Goal: Task Accomplishment & Management: Use online tool/utility

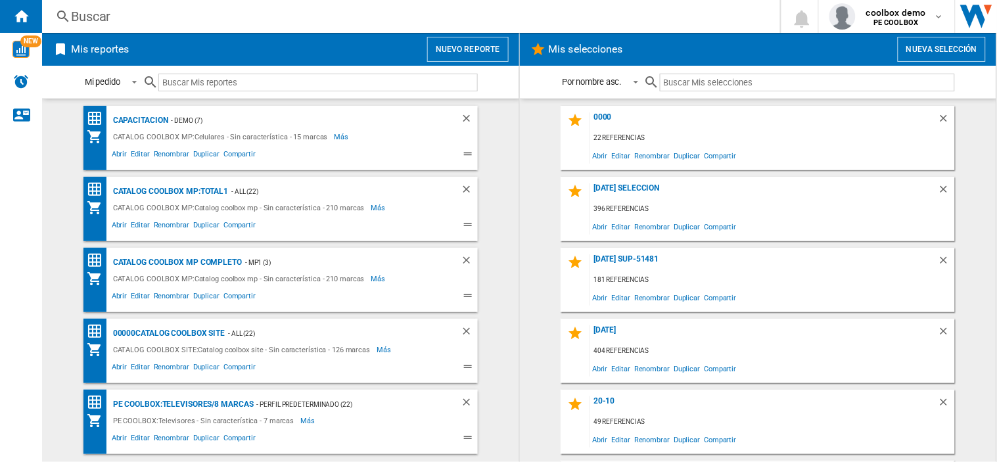
click at [476, 50] on button "Nuevo reporte" at bounding box center [468, 49] width 82 height 25
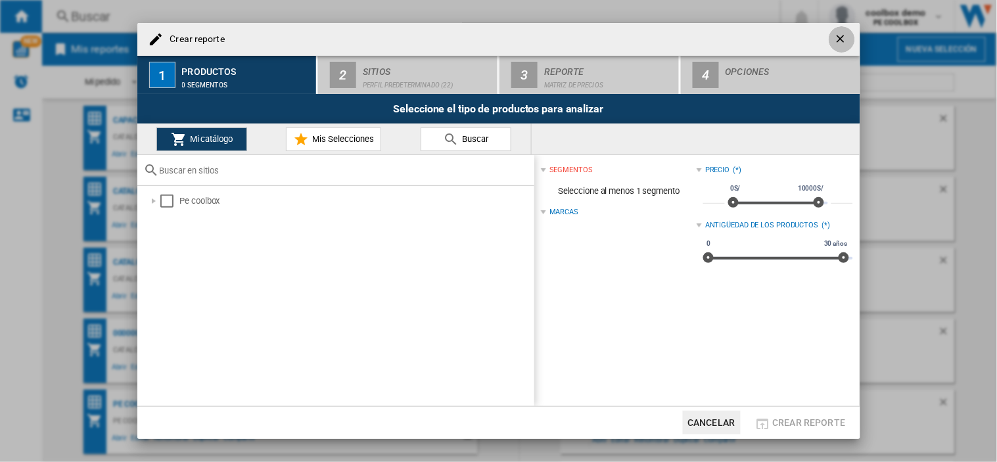
click at [832, 37] on button "button" at bounding box center [842, 39] width 26 height 26
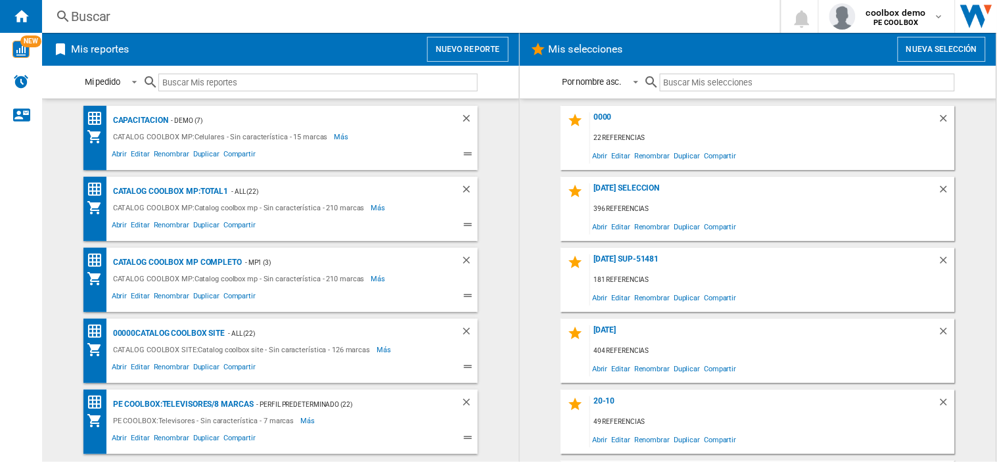
click at [947, 53] on button "Nueva selección" at bounding box center [942, 49] width 88 height 25
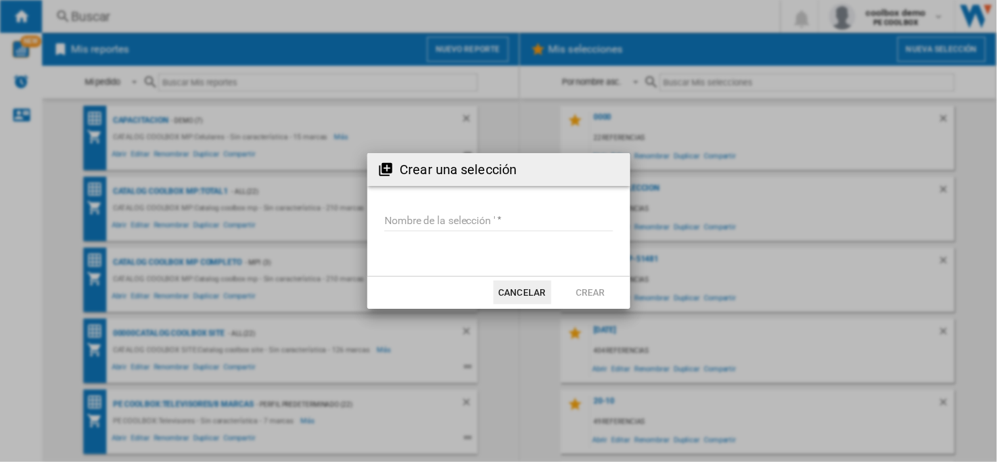
click at [495, 220] on input "Nombre de la selección '" at bounding box center [499, 222] width 229 height 20
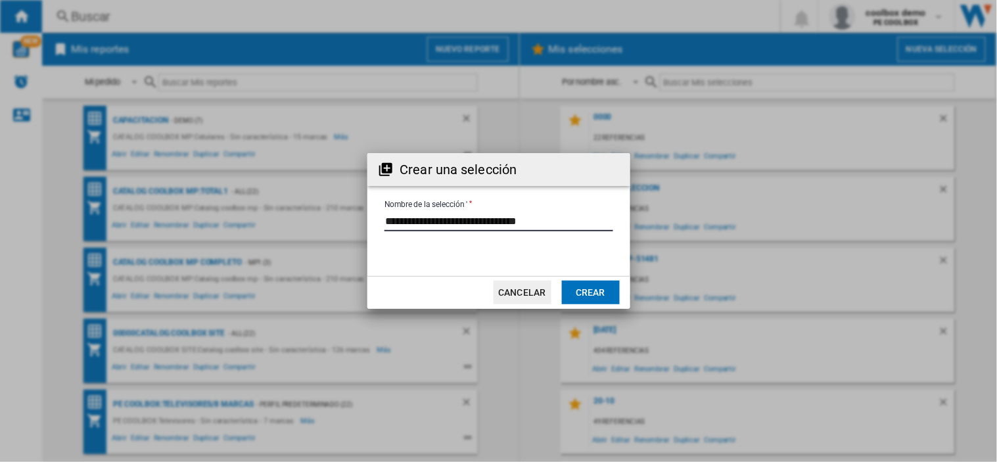
type input "**********"
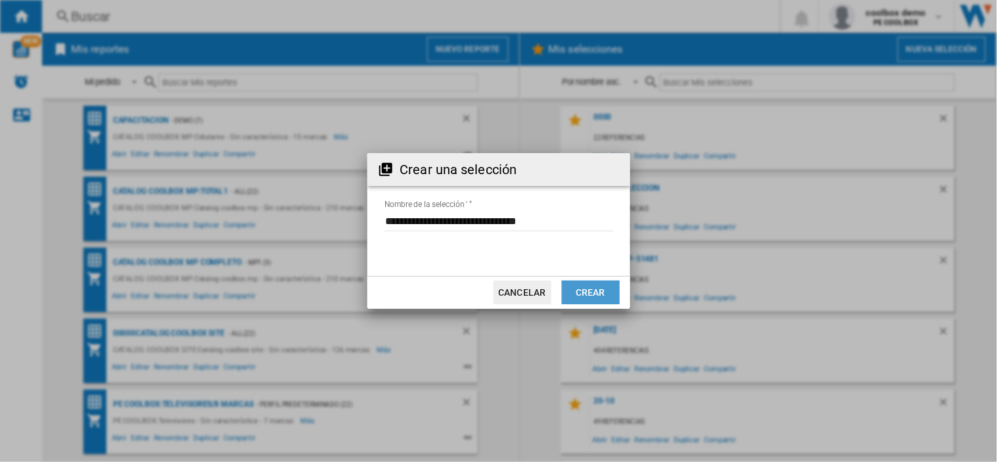
click at [603, 289] on button "Crear" at bounding box center [591, 293] width 58 height 24
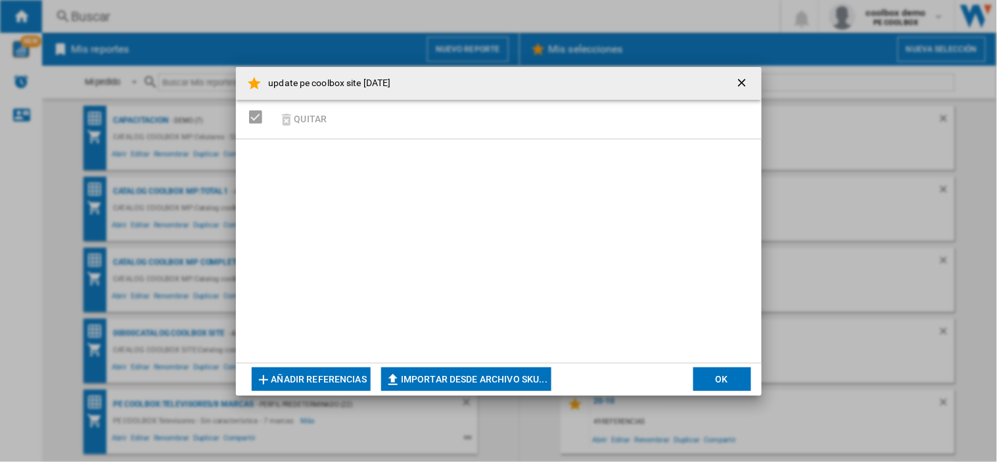
click at [456, 373] on button "Importar desde archivo SKU..." at bounding box center [466, 379] width 170 height 24
type input "**********"
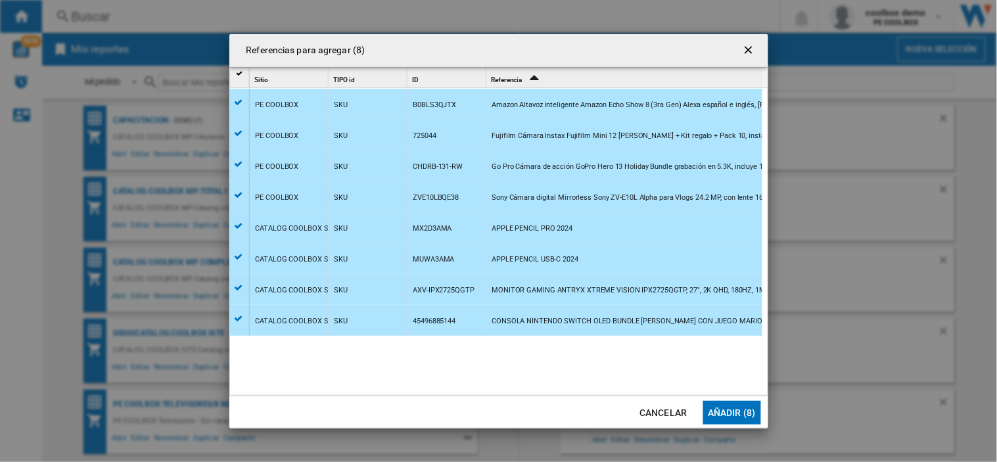
click at [730, 408] on button "Añadir (8)" at bounding box center [732, 413] width 58 height 24
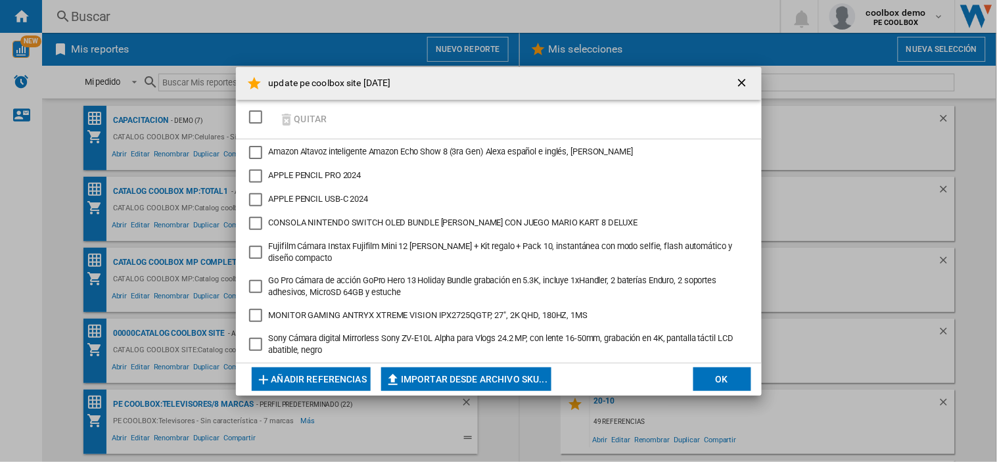
click at [261, 120] on div "SELECTIONS.EDITION_POPUP.SELECT_DESELECT" at bounding box center [255, 116] width 13 height 13
click at [734, 383] on button "OK" at bounding box center [722, 379] width 58 height 24
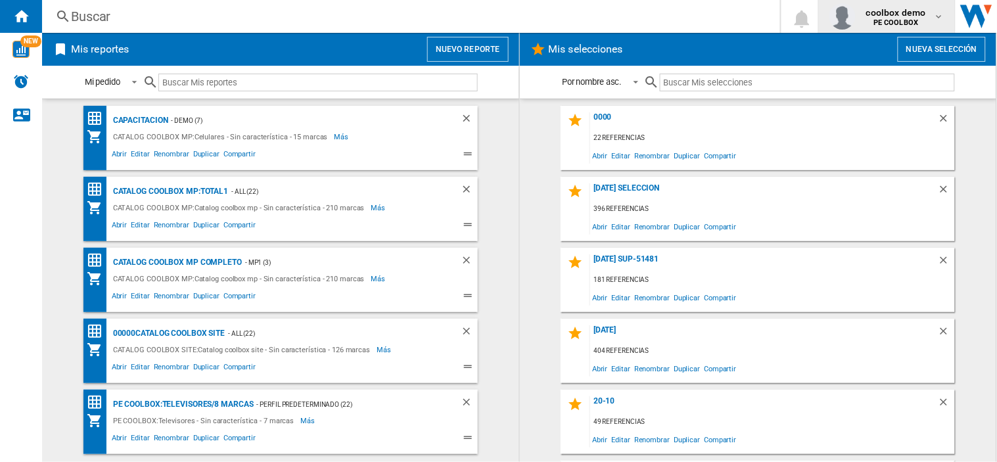
click at [895, 13] on span "coolbox demo" at bounding box center [896, 12] width 60 height 13
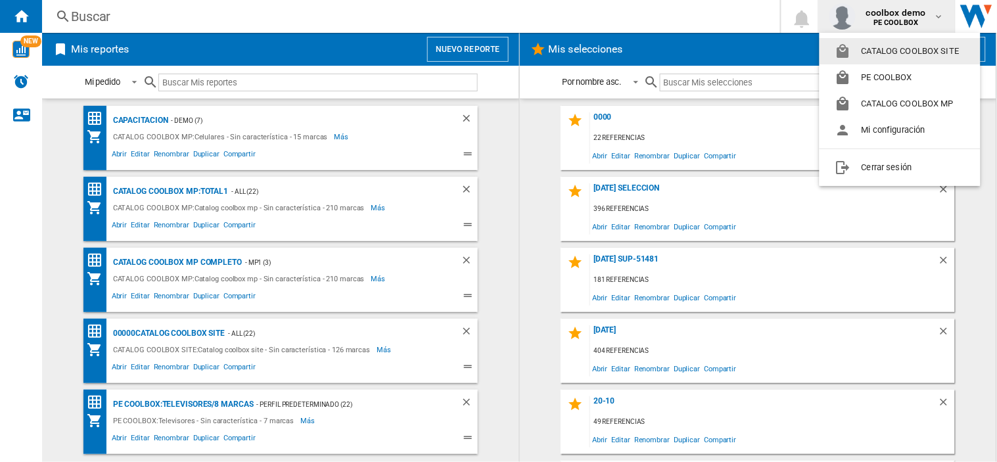
click at [931, 57] on button "CATALOG COOLBOX SITE" at bounding box center [900, 51] width 161 height 26
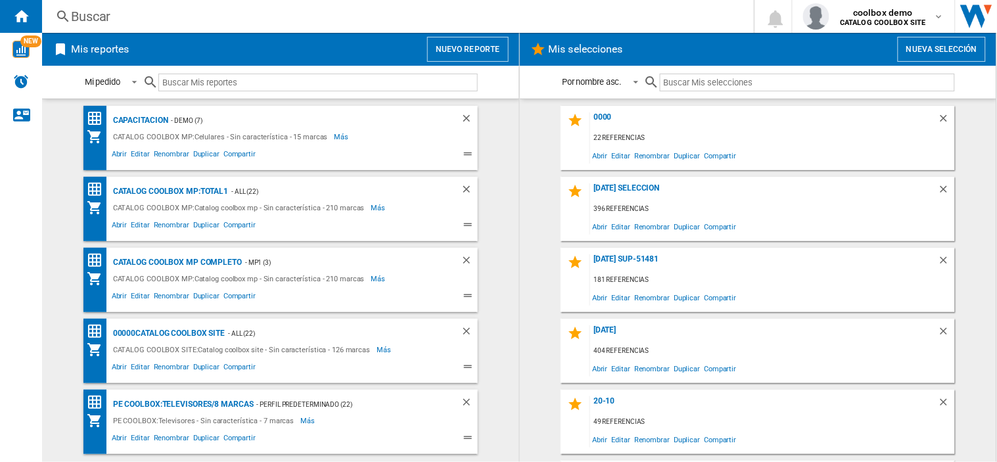
click at [855, 79] on input "text" at bounding box center [807, 83] width 295 height 18
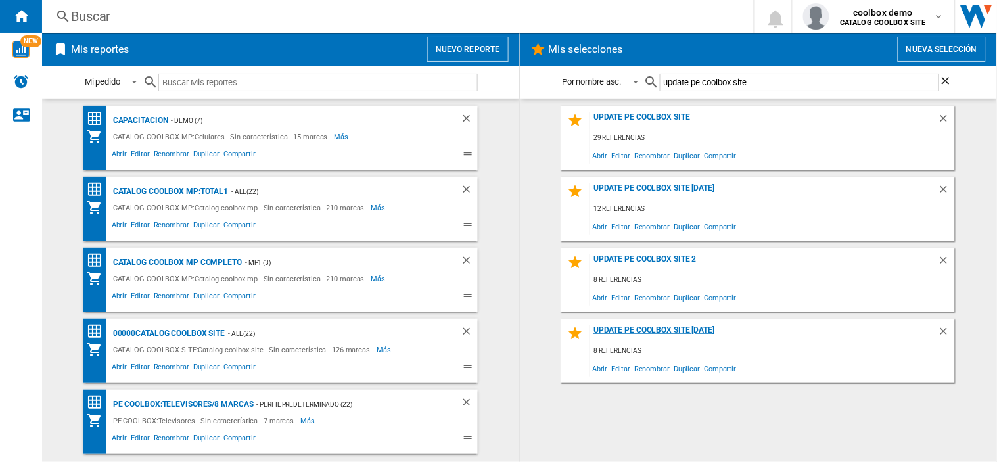
type input "update pe coolbox site"
click at [636, 329] on div "update pe coolbox site [DATE]" at bounding box center [764, 334] width 348 height 18
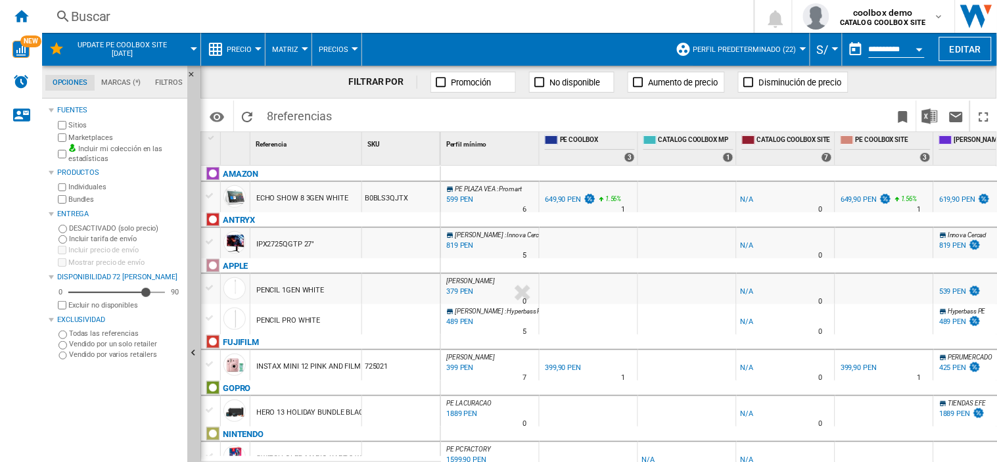
click at [771, 47] on span "Perfil predeterminado (22)" at bounding box center [744, 49] width 103 height 9
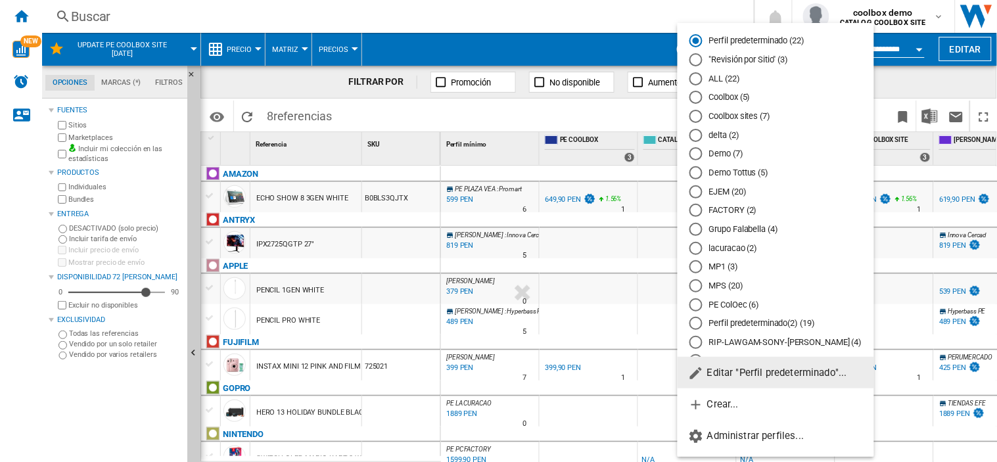
click at [754, 369] on span "Editar "Perfil predeterminado"..." at bounding box center [767, 373] width 159 height 12
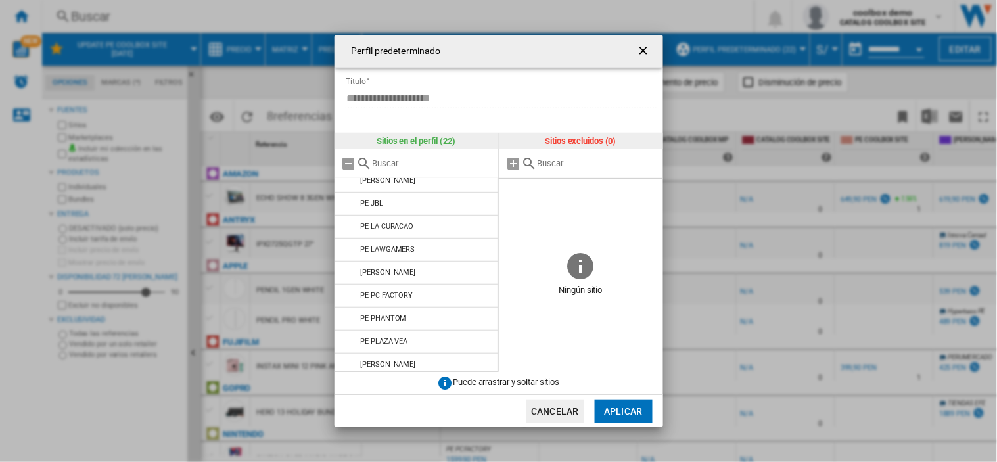
scroll to position [317, 0]
click at [641, 50] on ng-md-icon "getI18NText('BUTTONS.CLOSE_DIALOG')" at bounding box center [645, 52] width 16 height 16
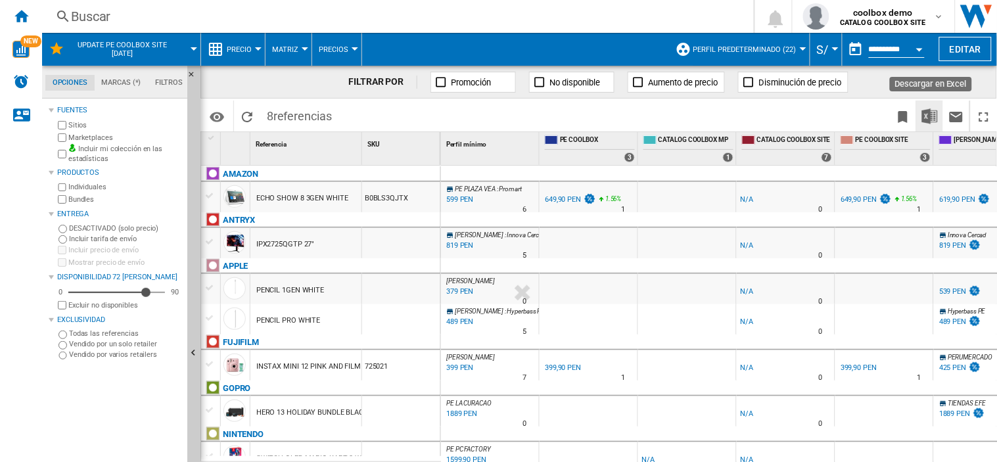
click at [924, 120] on img "Descargar en Excel" at bounding box center [930, 116] width 16 height 16
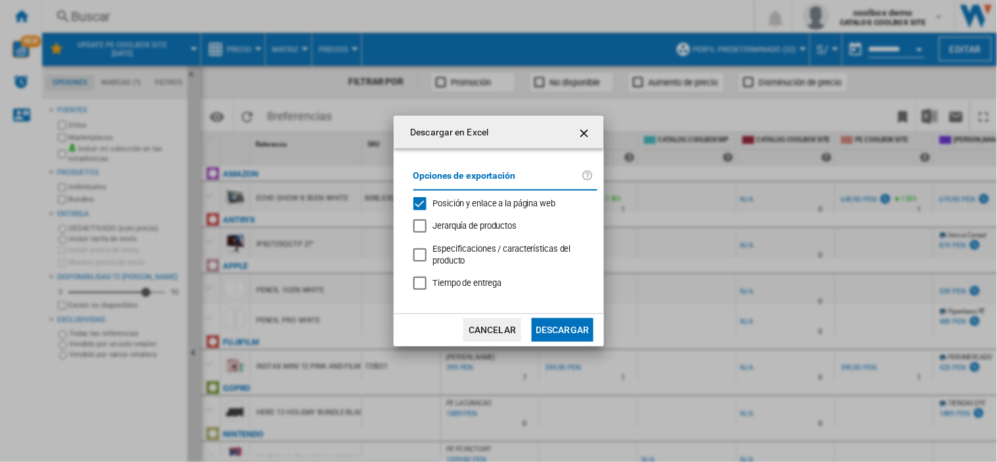
click at [547, 326] on button "Descargar" at bounding box center [562, 330] width 61 height 24
